Goal: Transaction & Acquisition: Download file/media

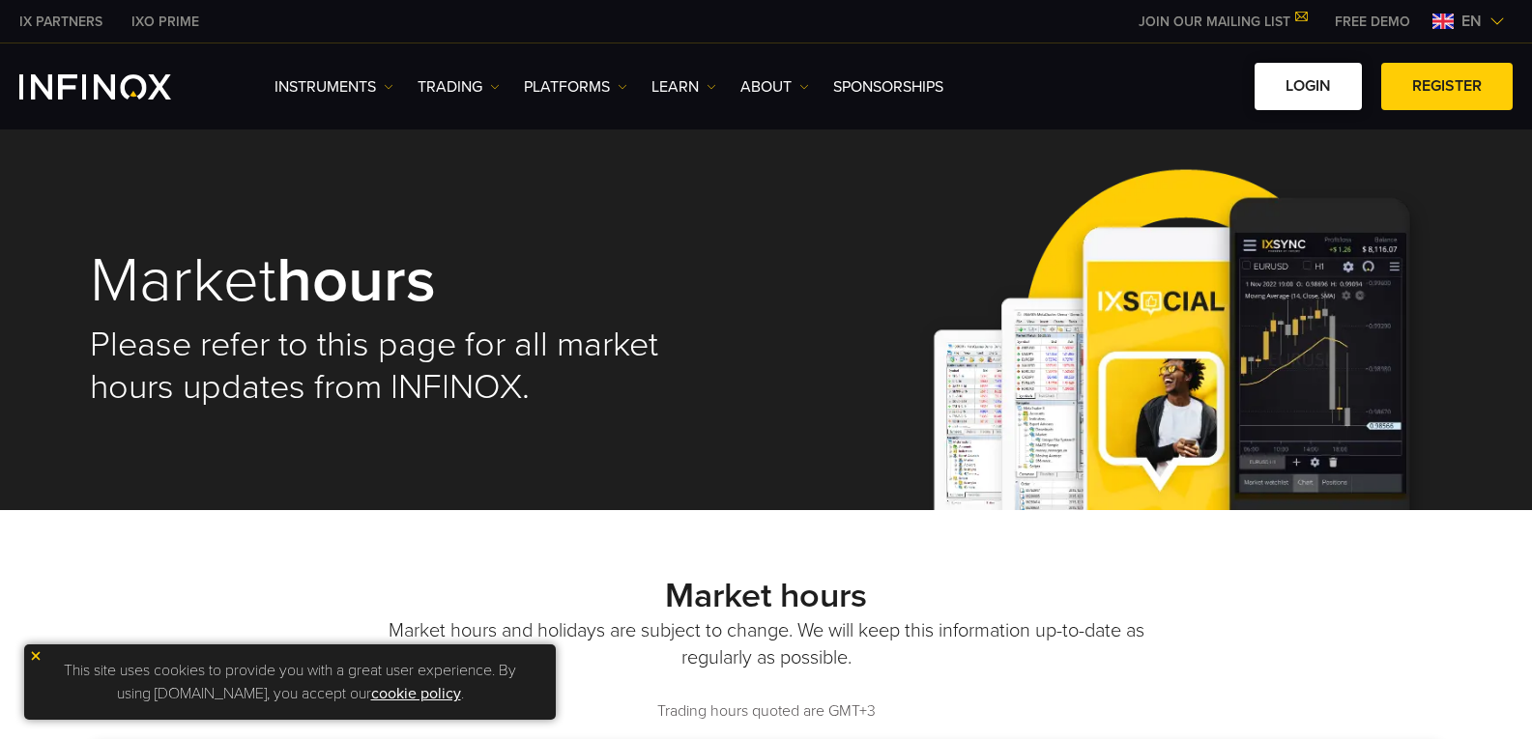
click at [1309, 88] on link "LOGIN" at bounding box center [1308, 86] width 107 height 47
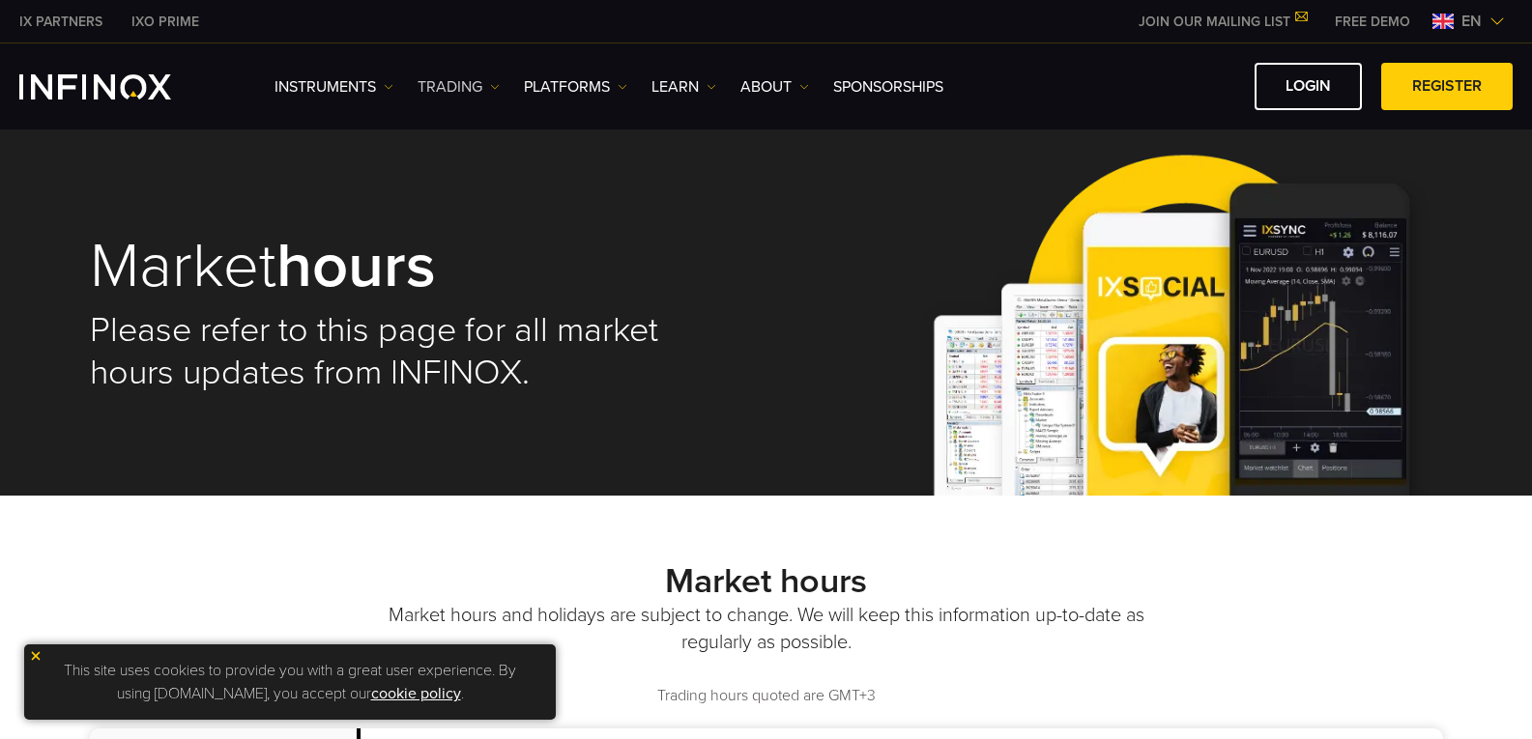
click at [448, 89] on link "TRADING" at bounding box center [459, 86] width 82 height 23
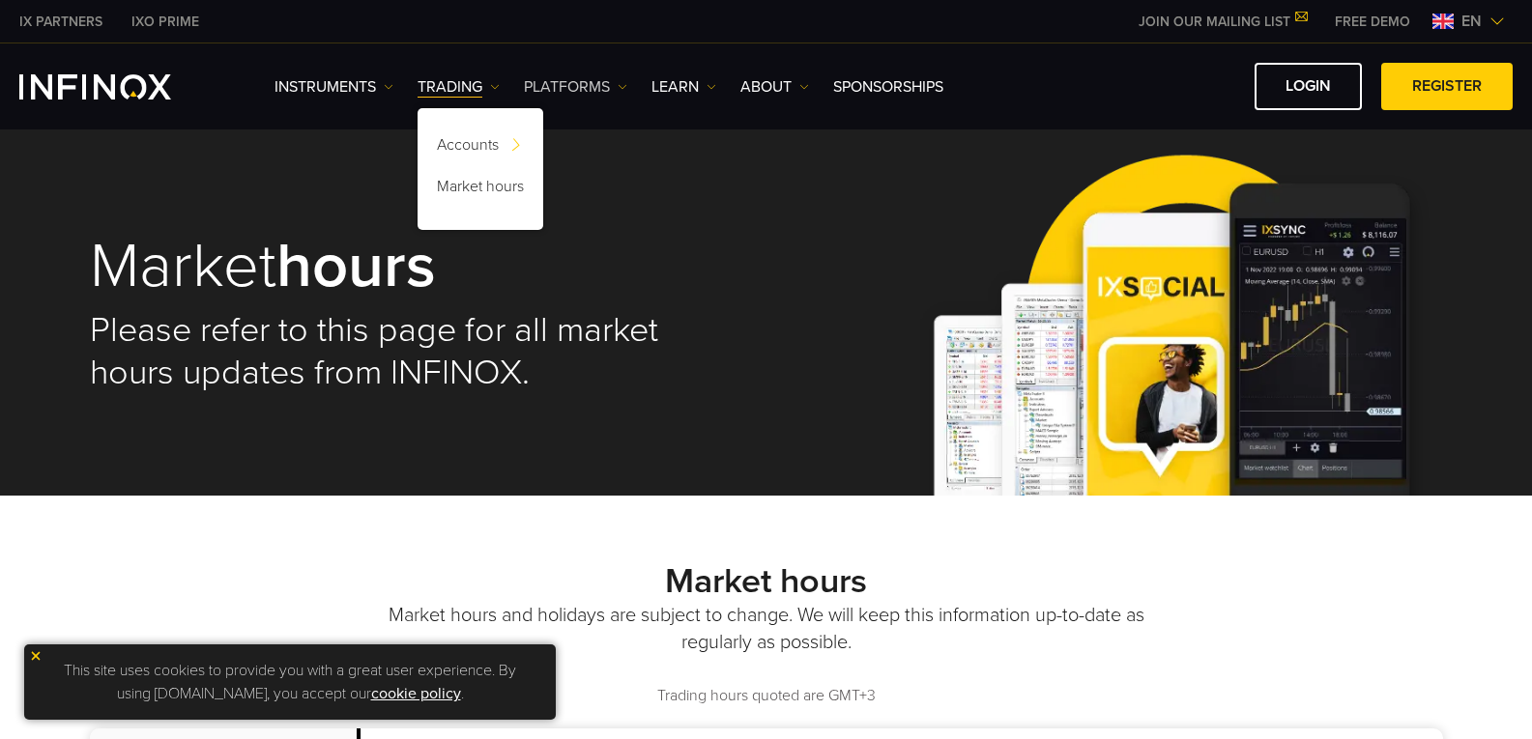
click at [557, 82] on link "PLATFORMS" at bounding box center [575, 86] width 103 height 23
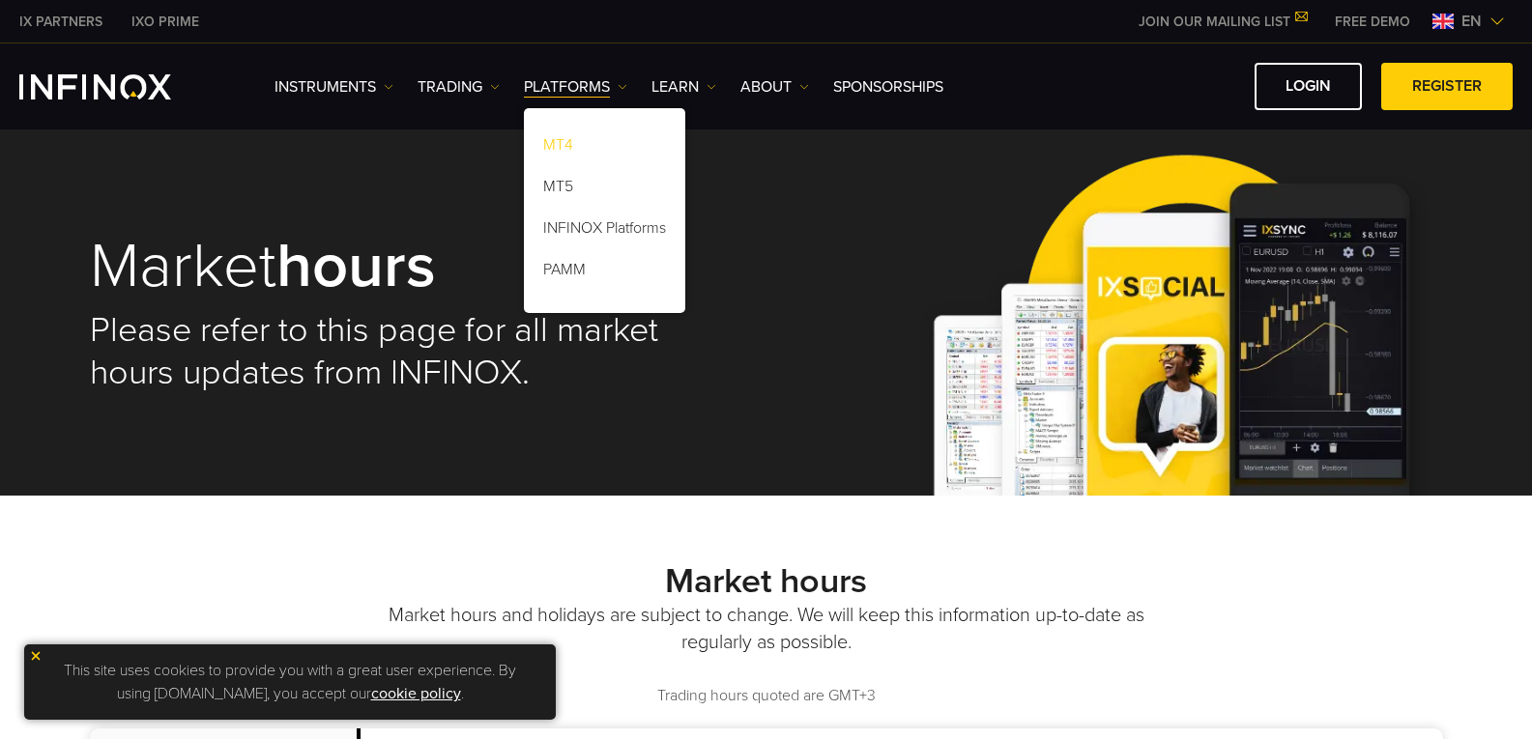
click at [564, 144] on link "MT4" at bounding box center [604, 149] width 161 height 42
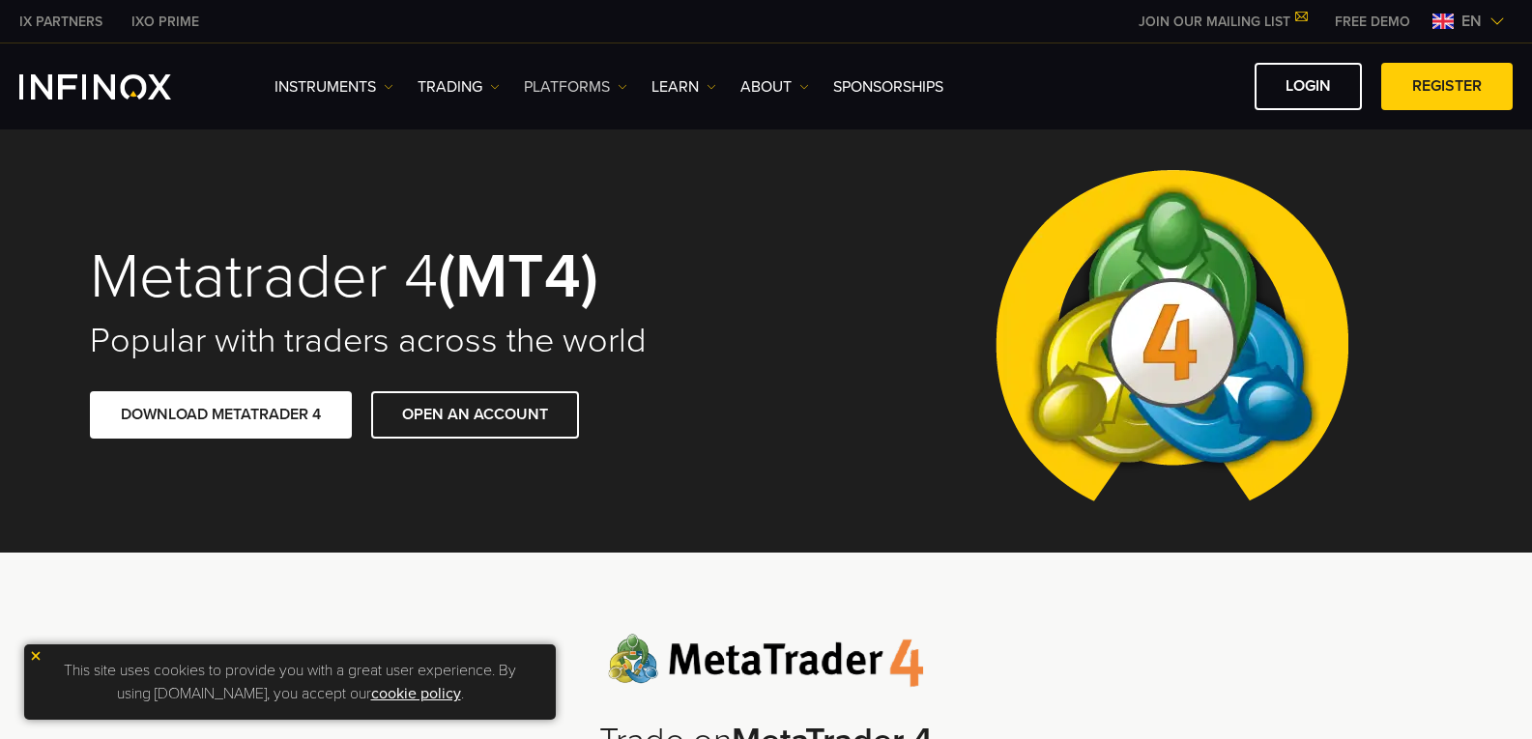
click at [569, 83] on link "PLATFORMS" at bounding box center [575, 86] width 103 height 23
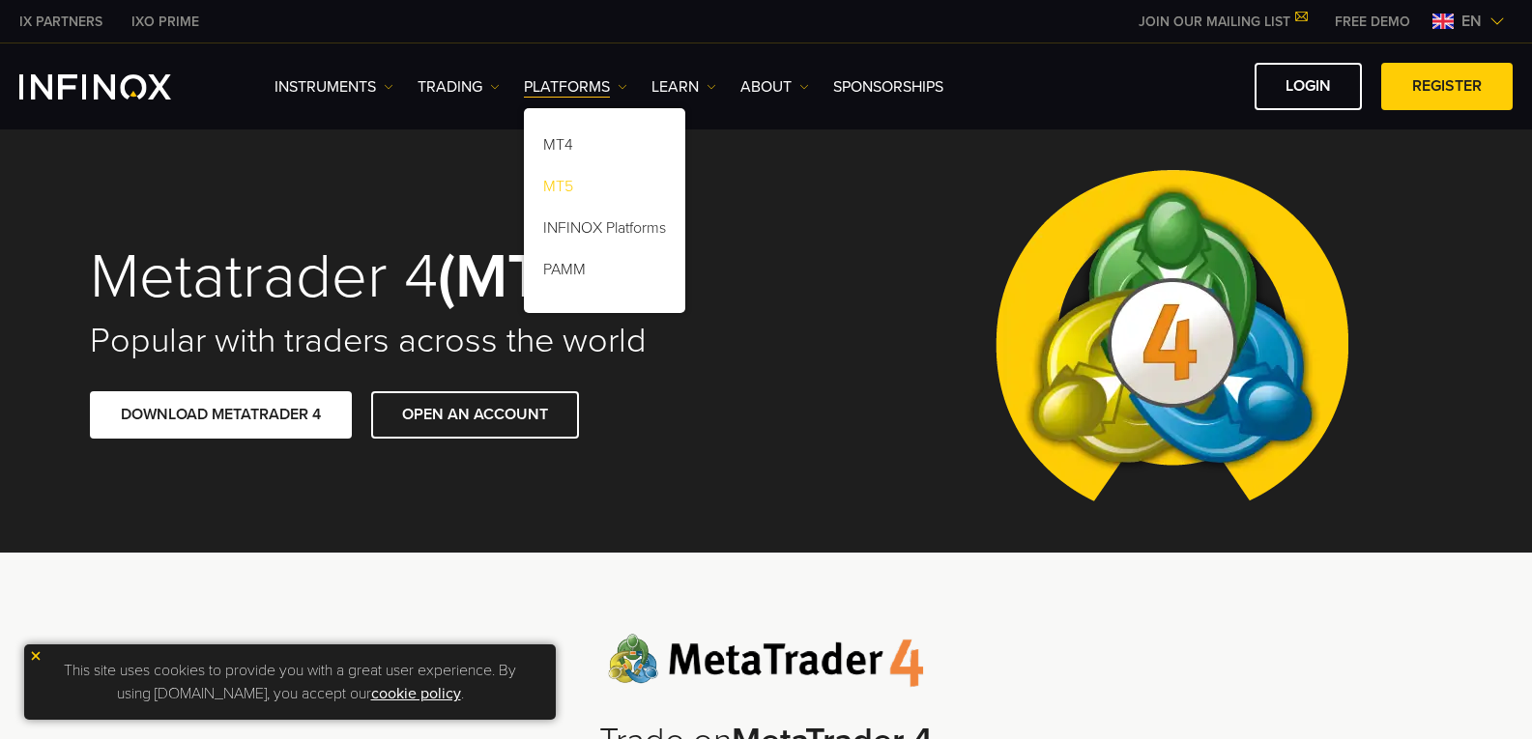
click at [557, 193] on link "MT5" at bounding box center [604, 190] width 161 height 42
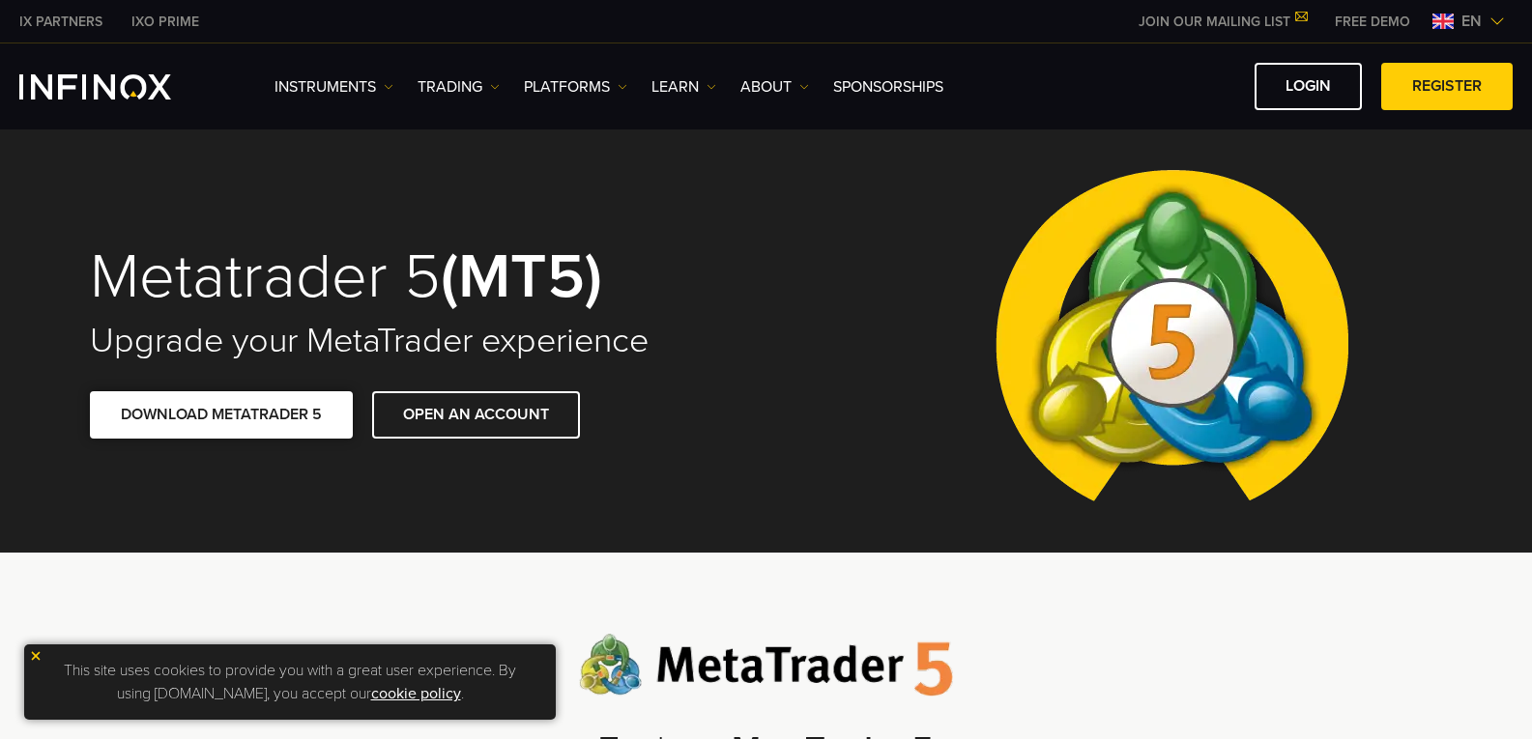
click at [283, 414] on link "DOWNLOAD METATRADER 5" at bounding box center [221, 414] width 263 height 47
